Goal: Find specific page/section: Find specific page/section

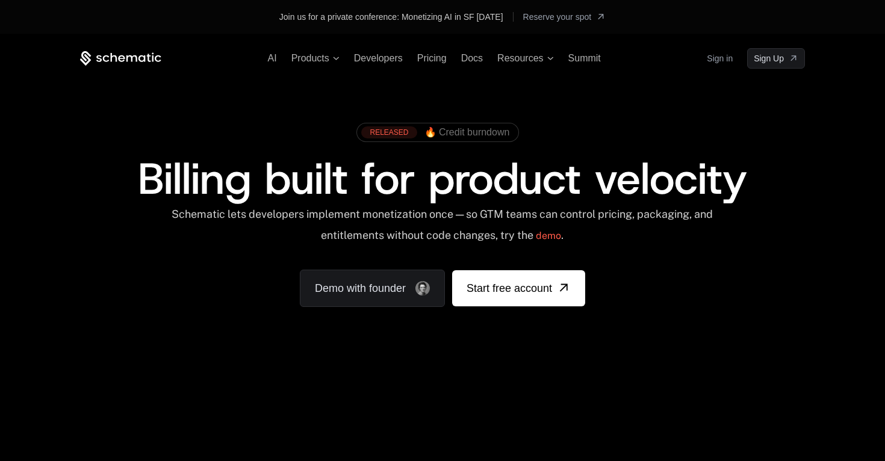
click at [723, 57] on link "Sign in" at bounding box center [719, 58] width 26 height 19
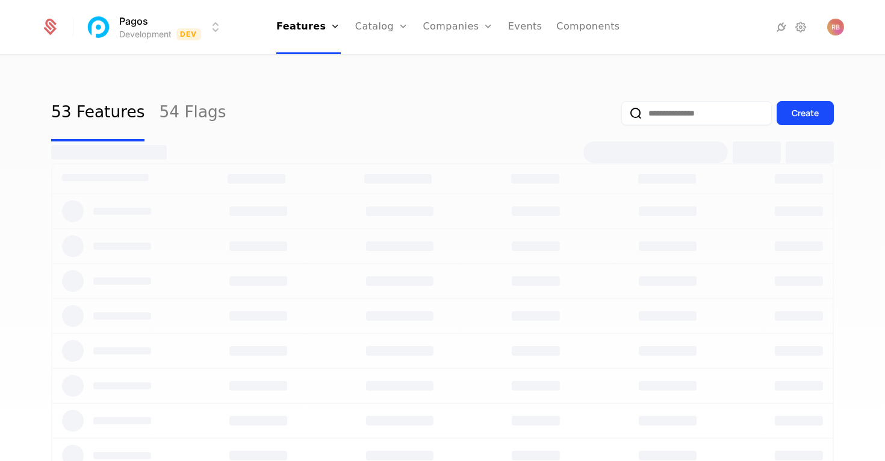
select select "***"
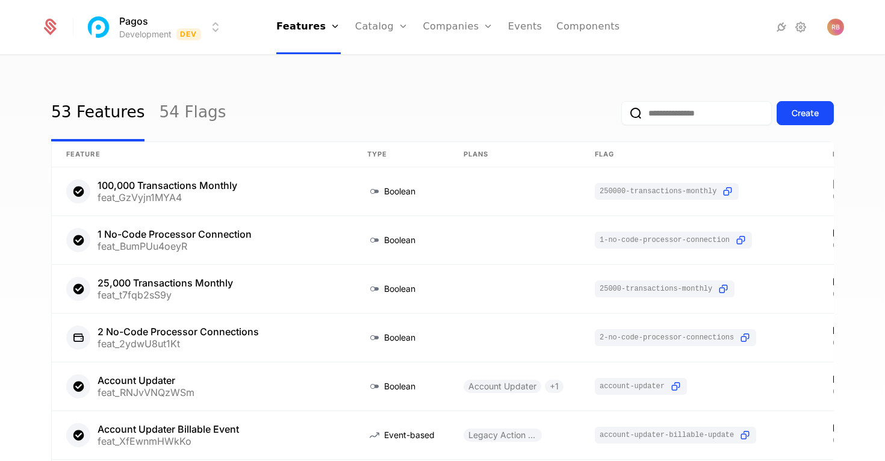
select select "***"
